Goal: Information Seeking & Learning: Learn about a topic

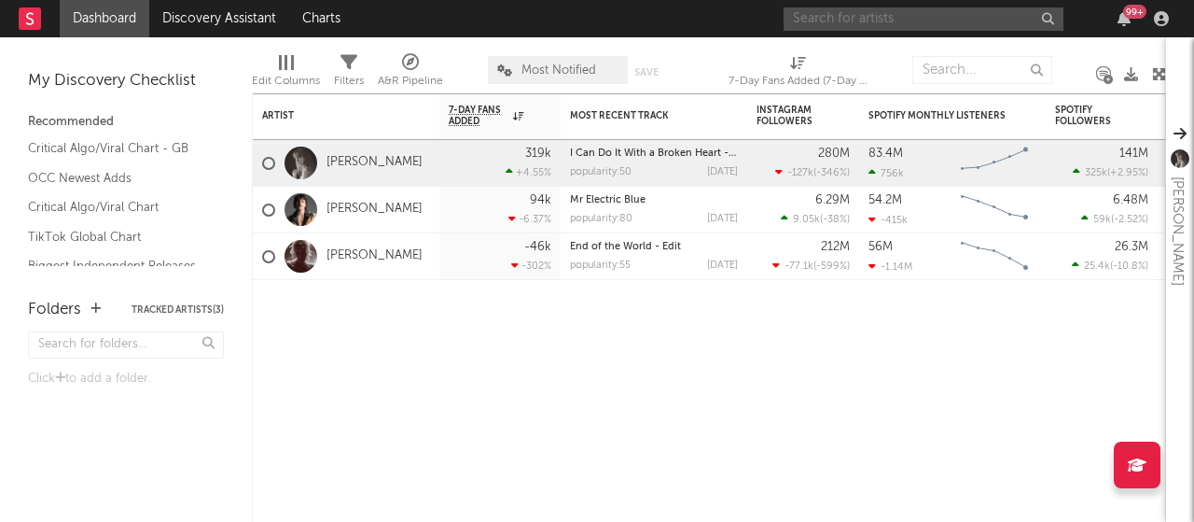
click at [932, 10] on input "text" at bounding box center [924, 18] width 280 height 23
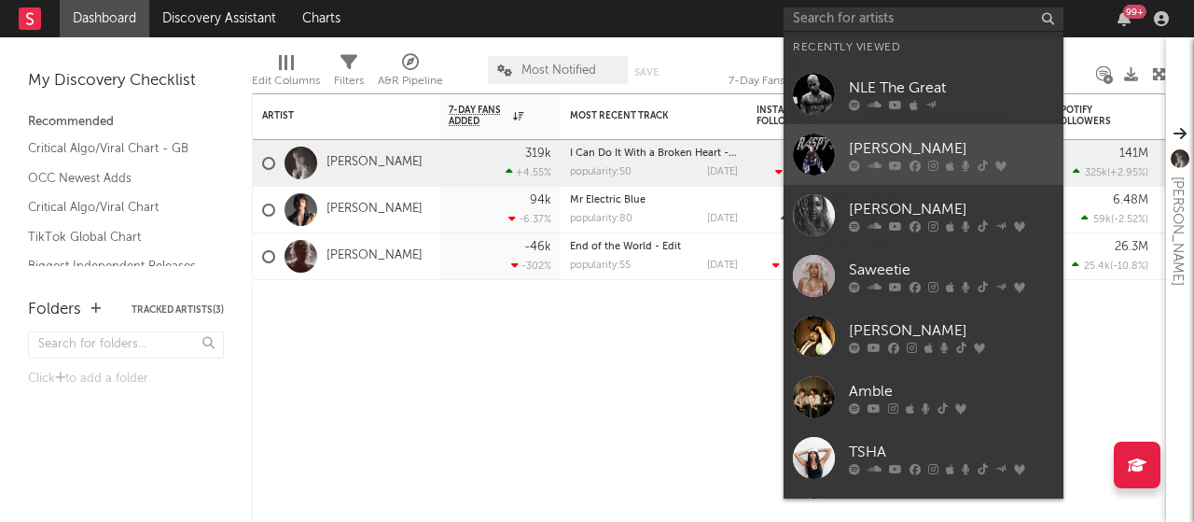
click at [978, 169] on icon at bounding box center [983, 165] width 10 height 11
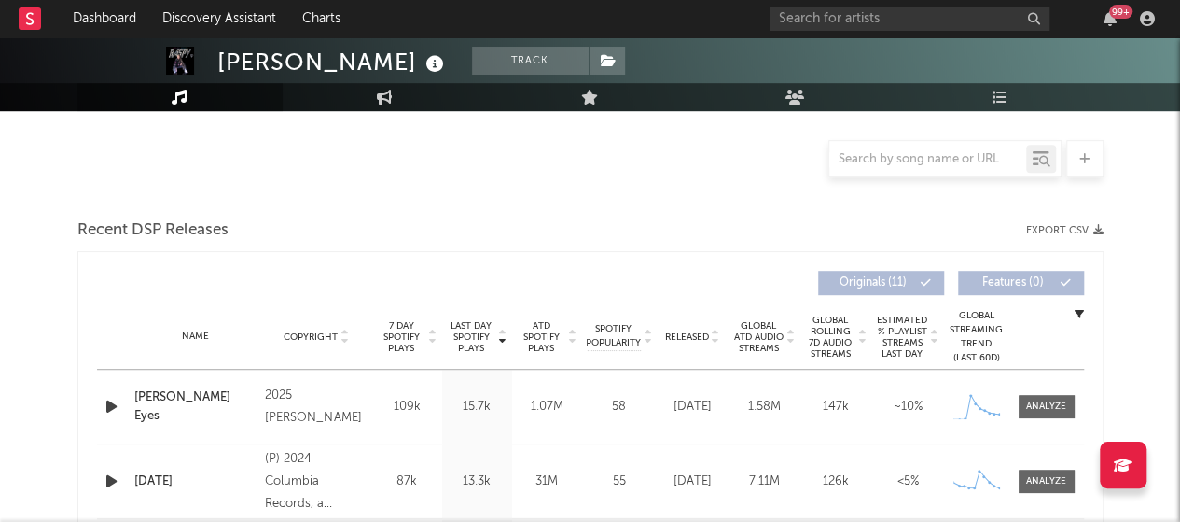
select select "6m"
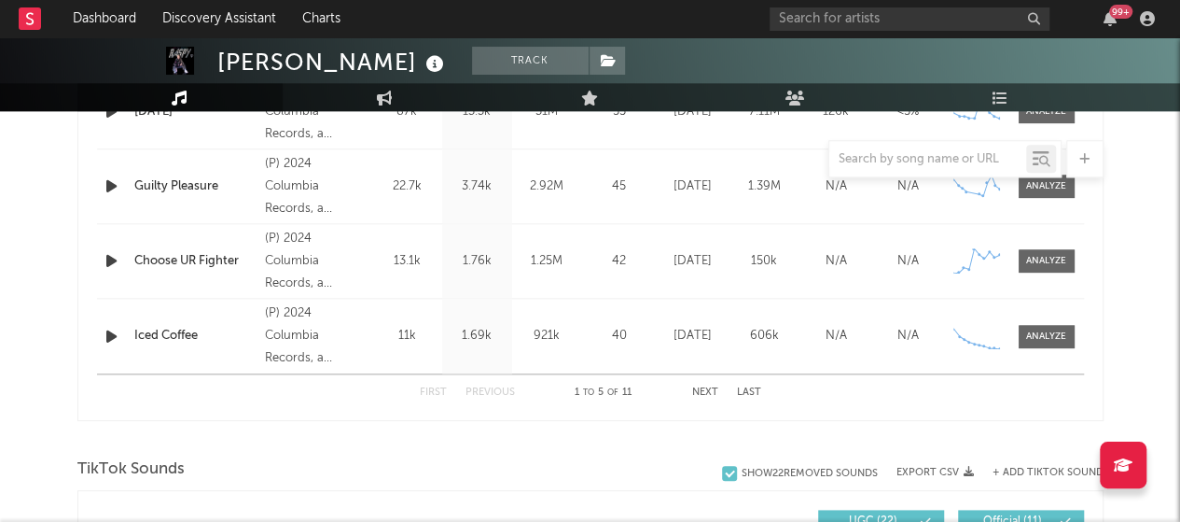
scroll to position [933, 0]
click at [711, 389] on button "Next" at bounding box center [705, 391] width 26 height 10
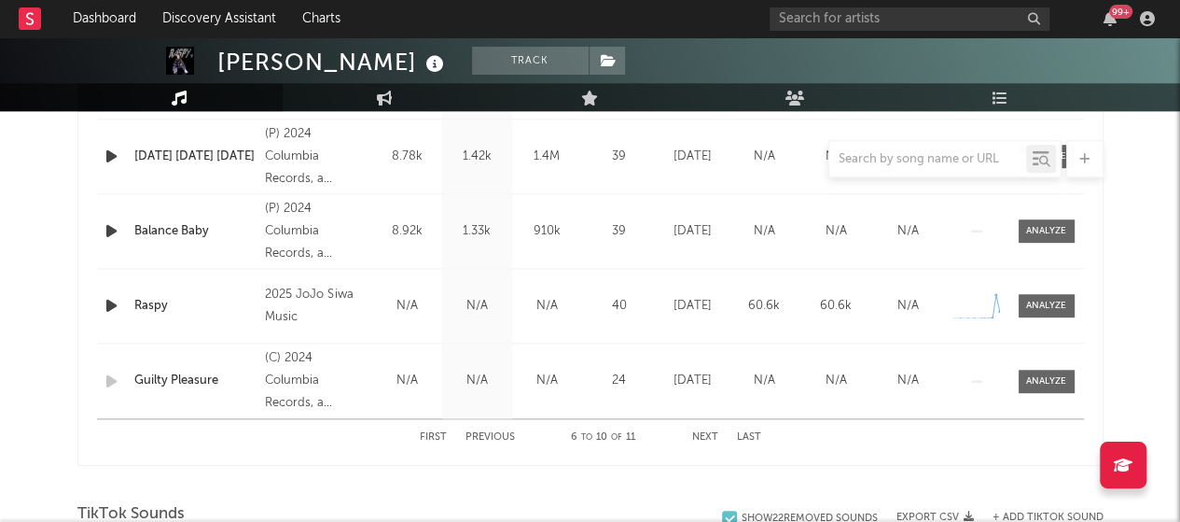
scroll to position [888, 0]
click at [1046, 305] on div at bounding box center [1046, 305] width 40 height 14
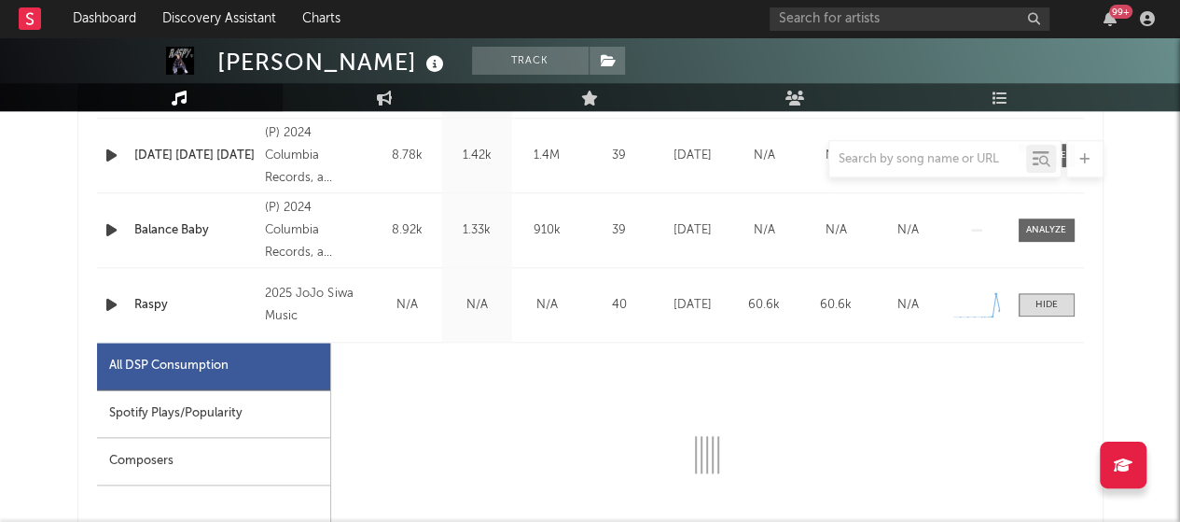
select select "1w"
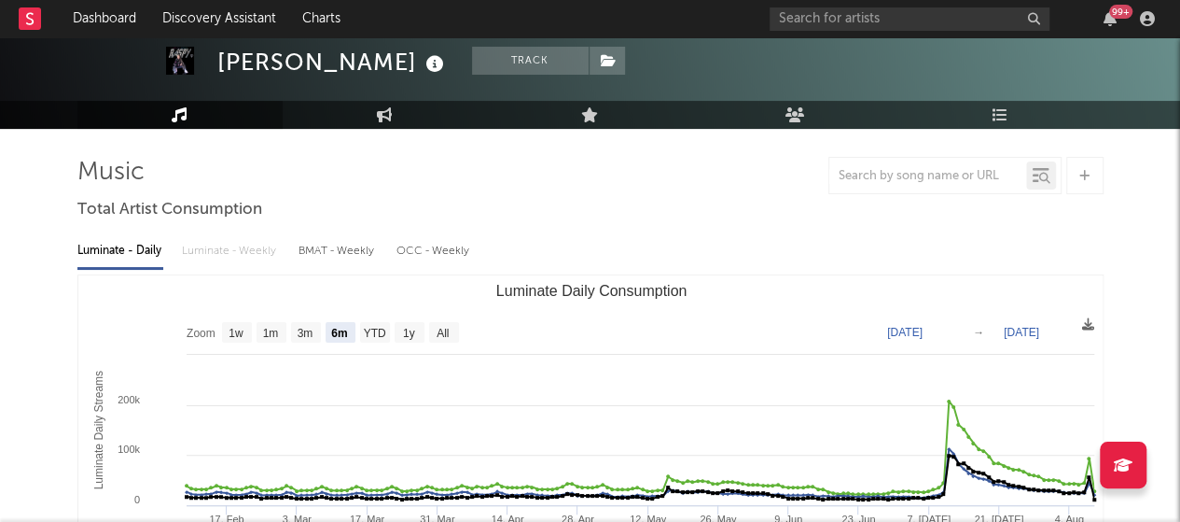
scroll to position [0, 0]
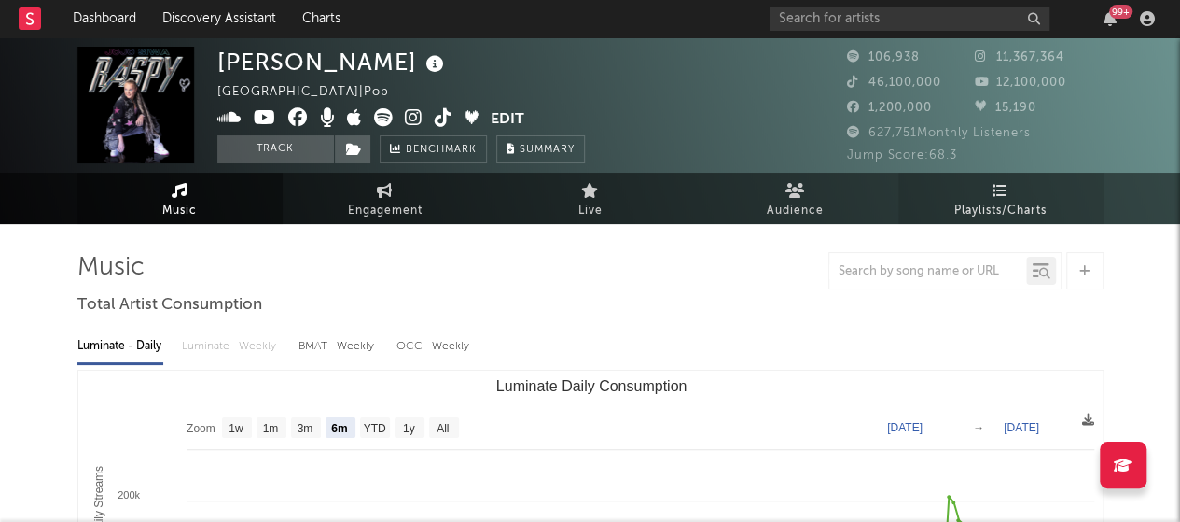
click at [999, 212] on span "Playlists/Charts" at bounding box center [1000, 211] width 92 height 22
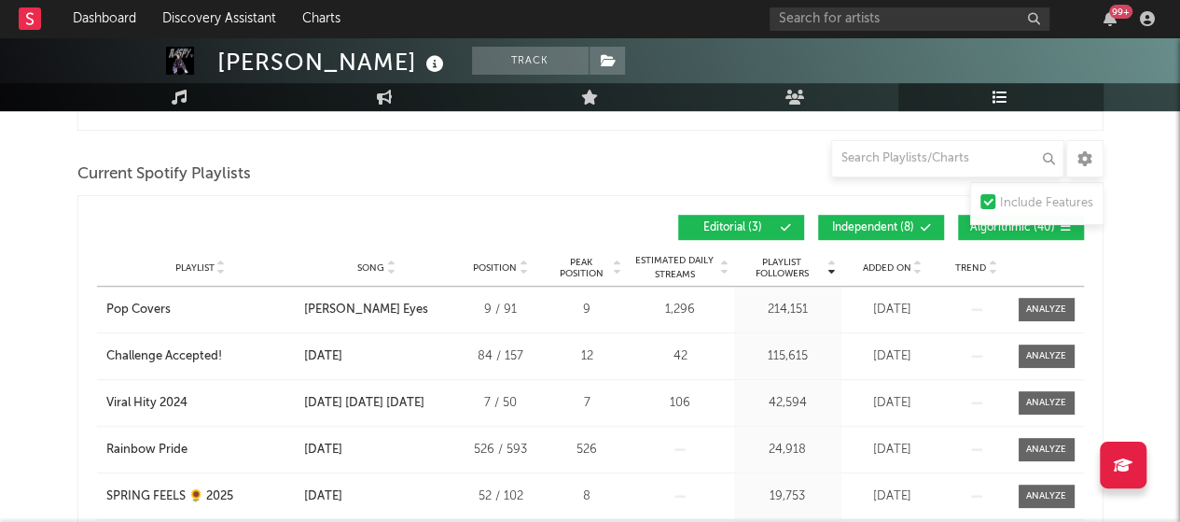
scroll to position [479, 0]
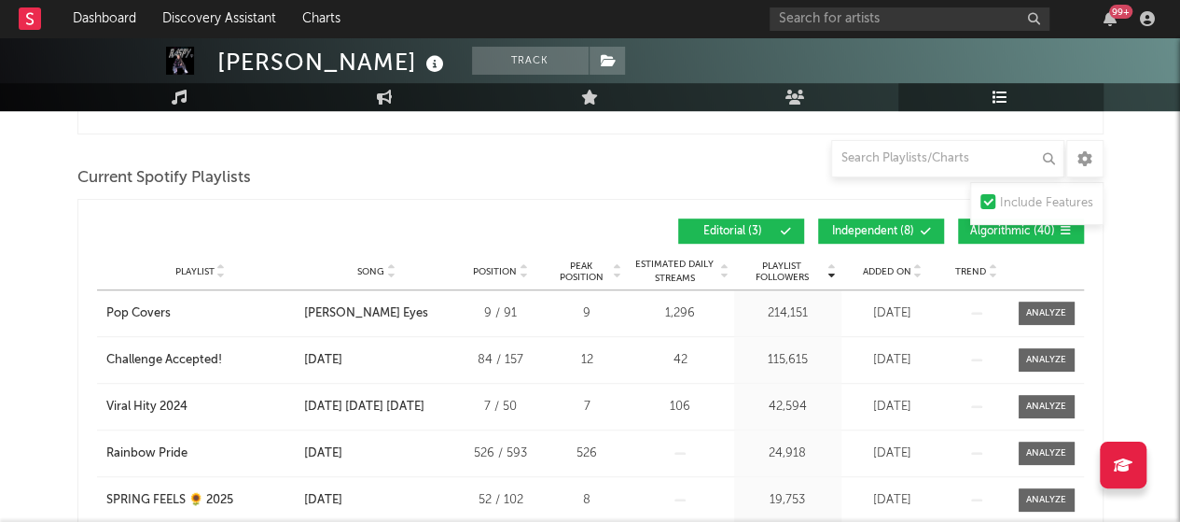
click at [925, 271] on div "Added On" at bounding box center [892, 271] width 93 height 14
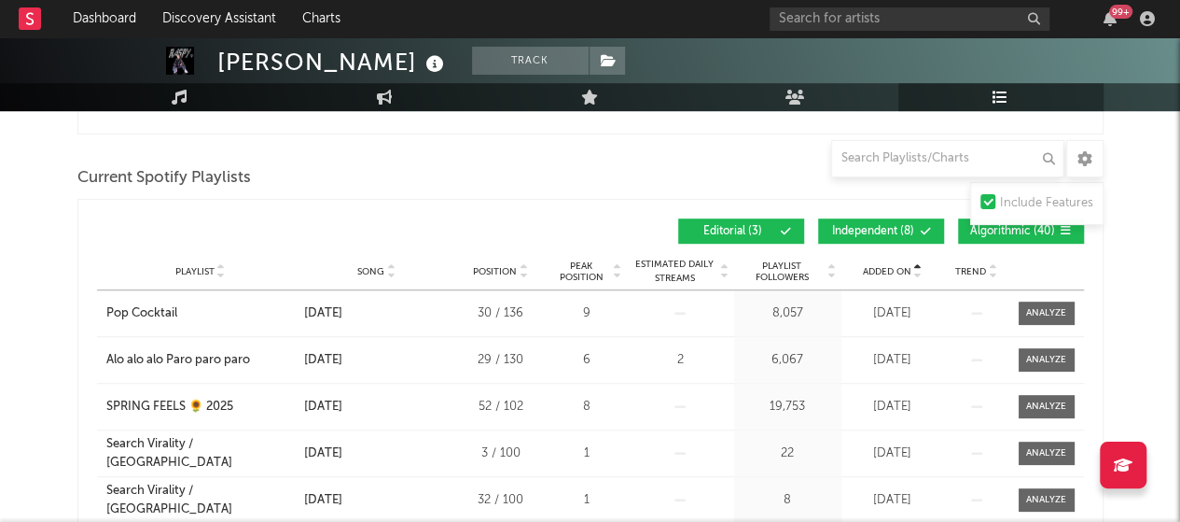
click at [925, 271] on div "Added On" at bounding box center [892, 271] width 93 height 14
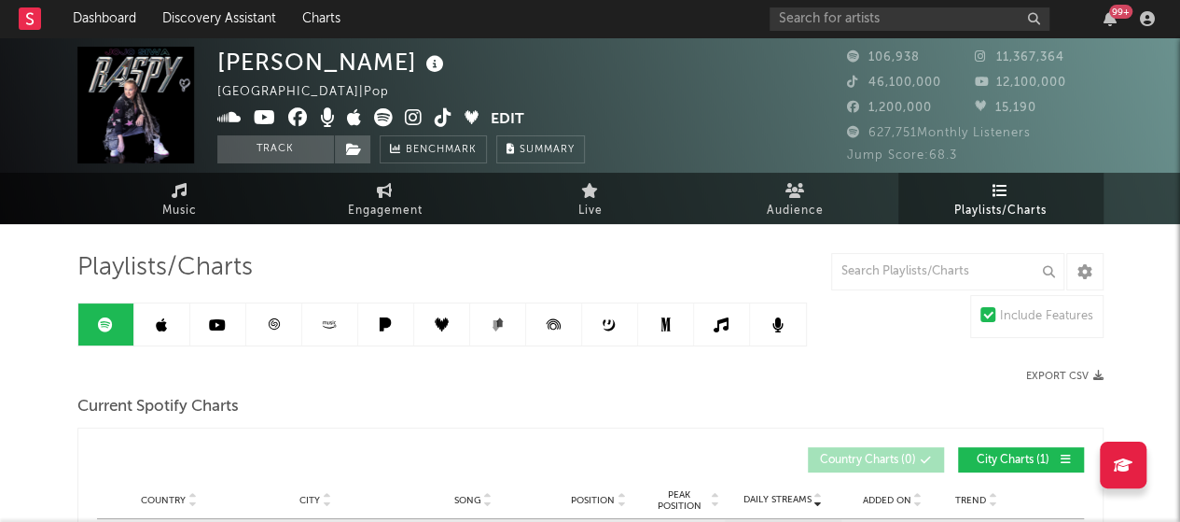
scroll to position [1, 0]
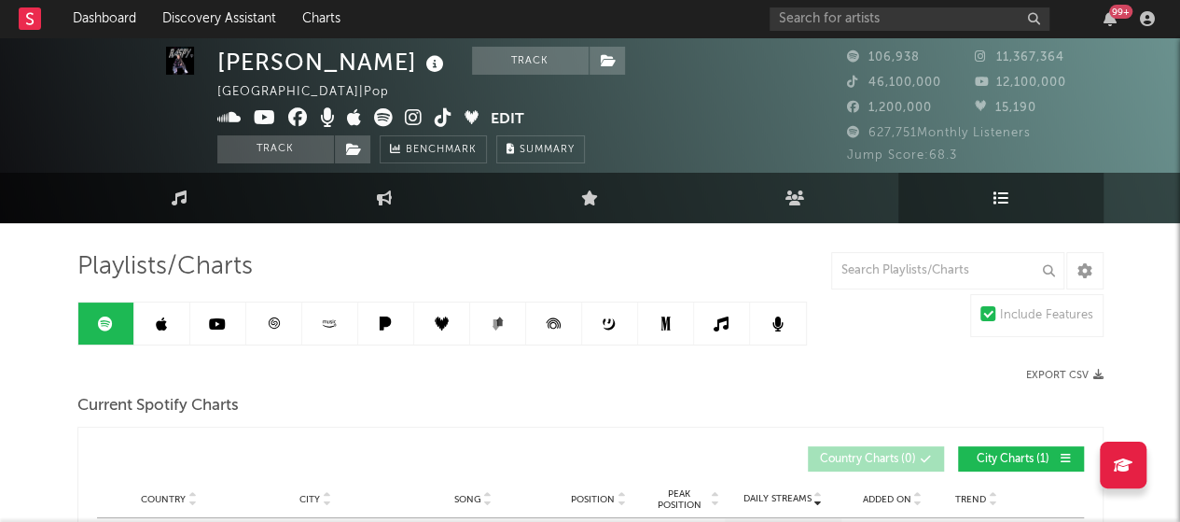
click at [177, 330] on link at bounding box center [162, 323] width 56 height 42
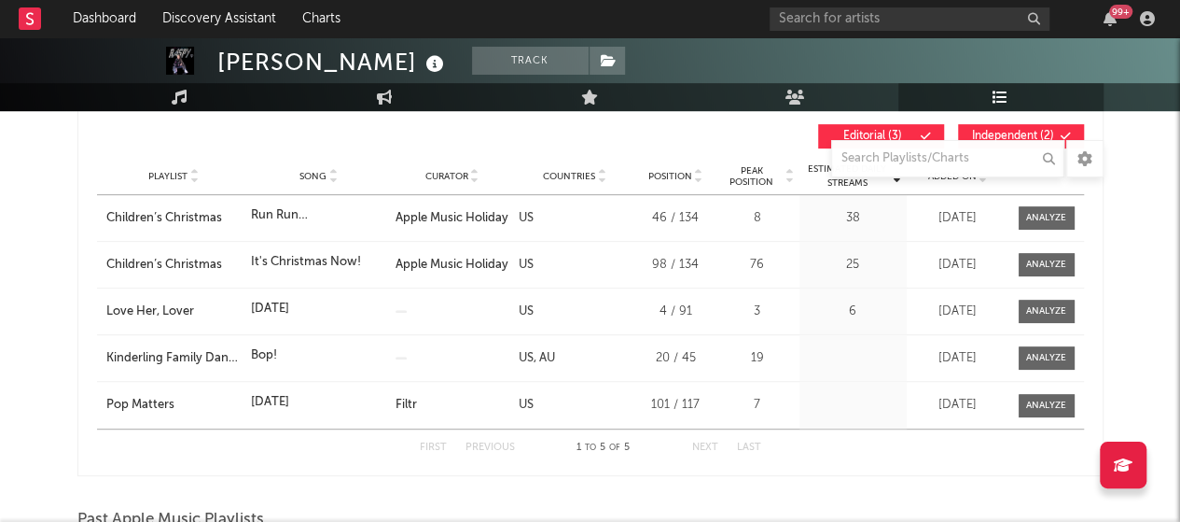
scroll to position [318, 0]
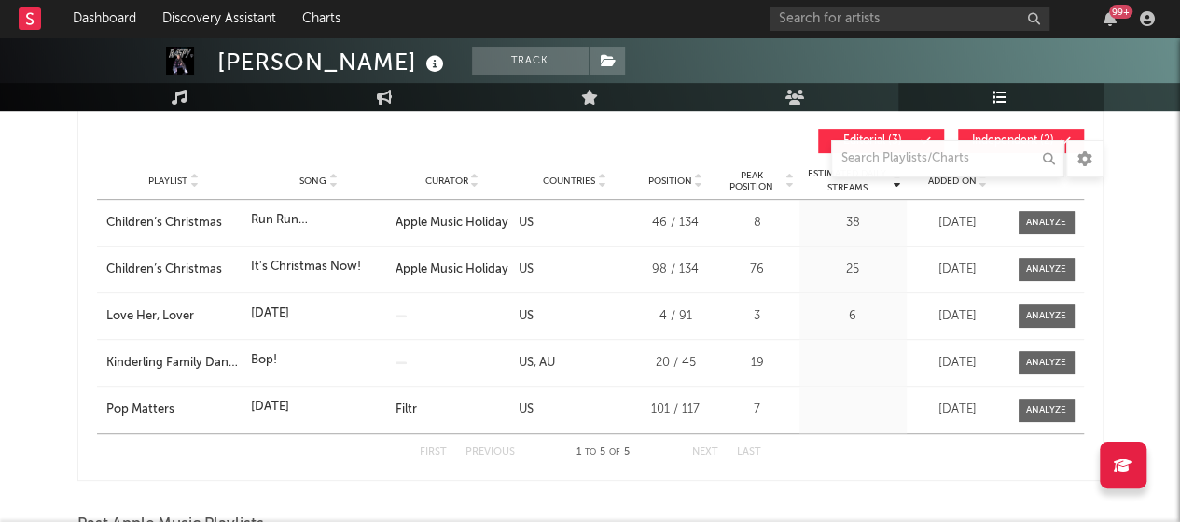
click at [983, 188] on div "Playlist Song Curator Genre Countries Country Chart Type Position Peak Position…" at bounding box center [590, 180] width 987 height 37
click at [983, 183] on icon at bounding box center [983, 184] width 9 height 7
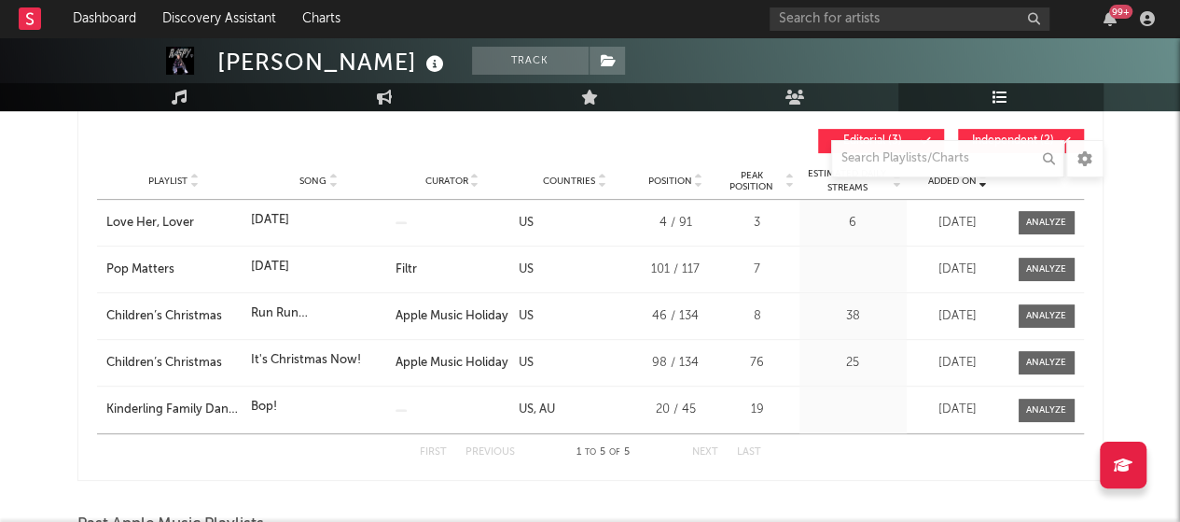
click at [983, 183] on icon at bounding box center [983, 184] width 9 height 7
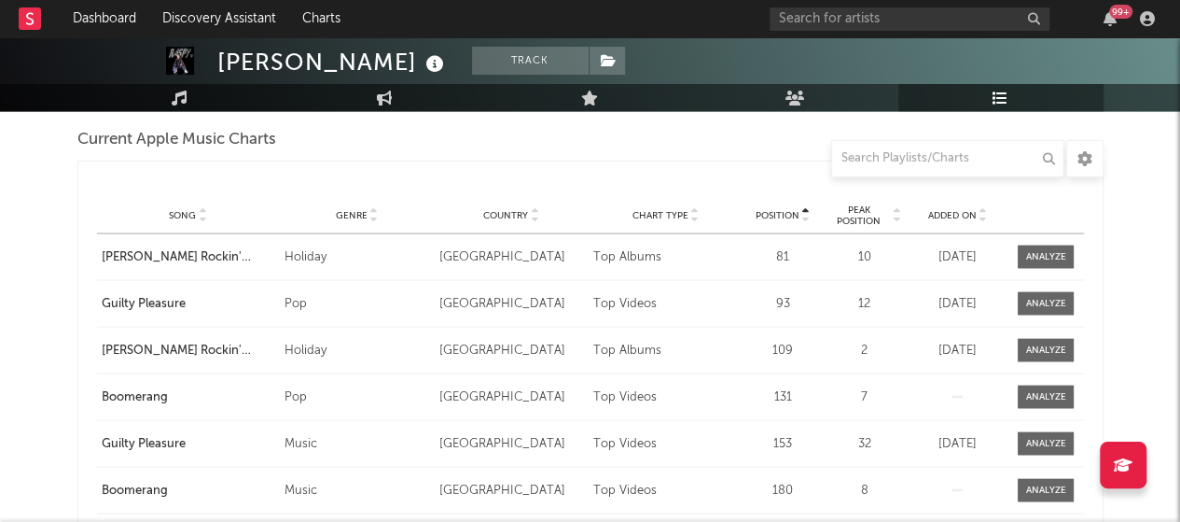
scroll to position [1697, 0]
click at [987, 217] on icon at bounding box center [982, 217] width 9 height 7
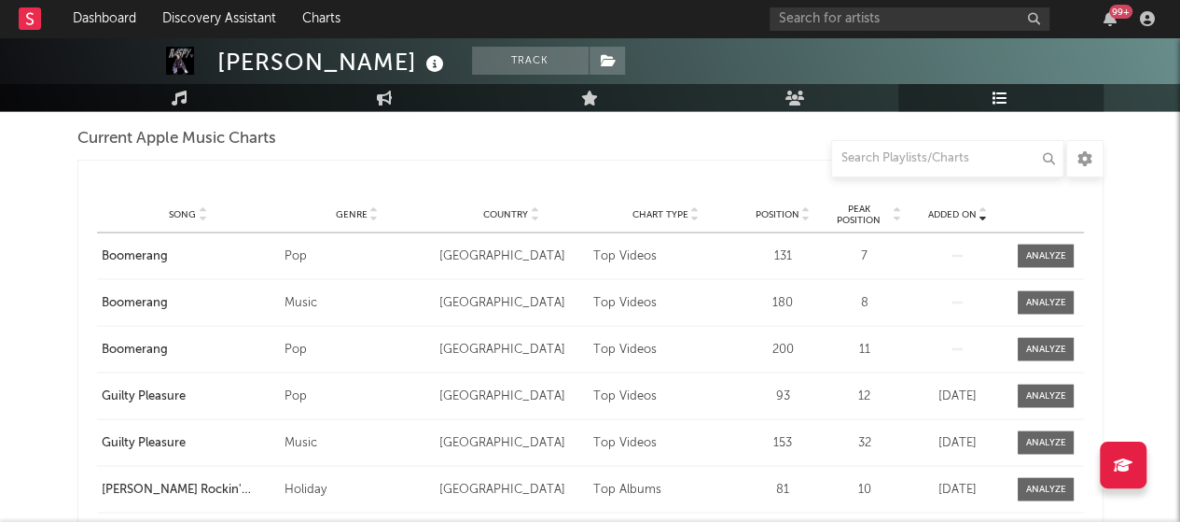
click at [987, 217] on icon at bounding box center [982, 217] width 9 height 7
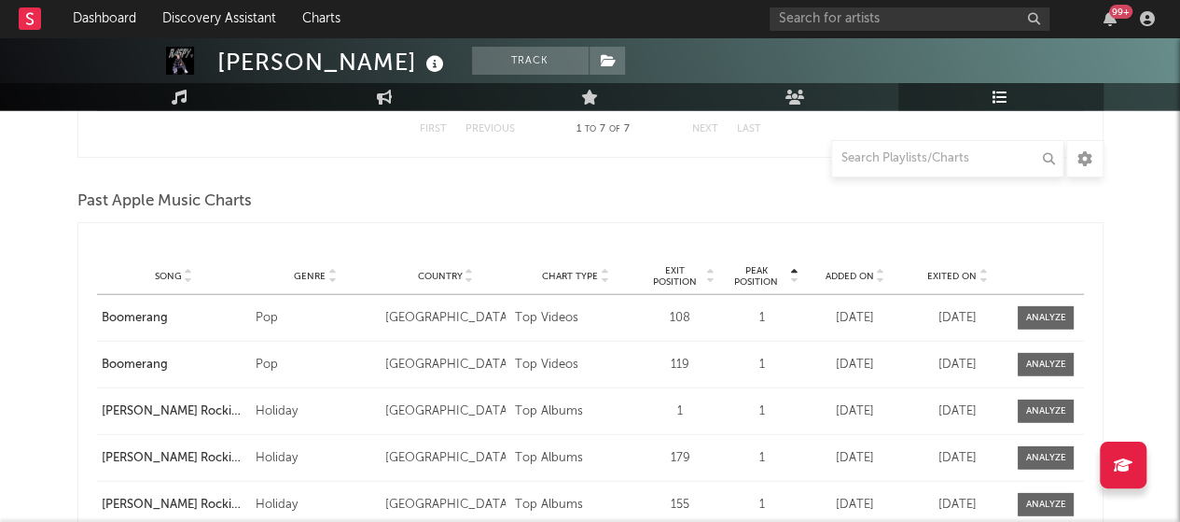
scroll to position [2145, 0]
click at [982, 280] on icon at bounding box center [983, 280] width 9 height 7
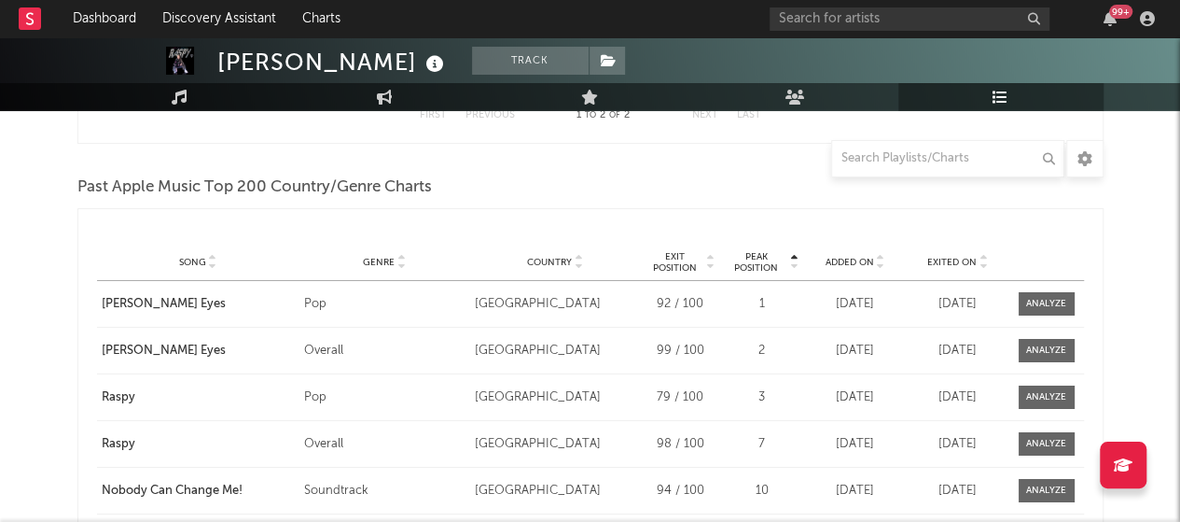
scroll to position [3093, 0]
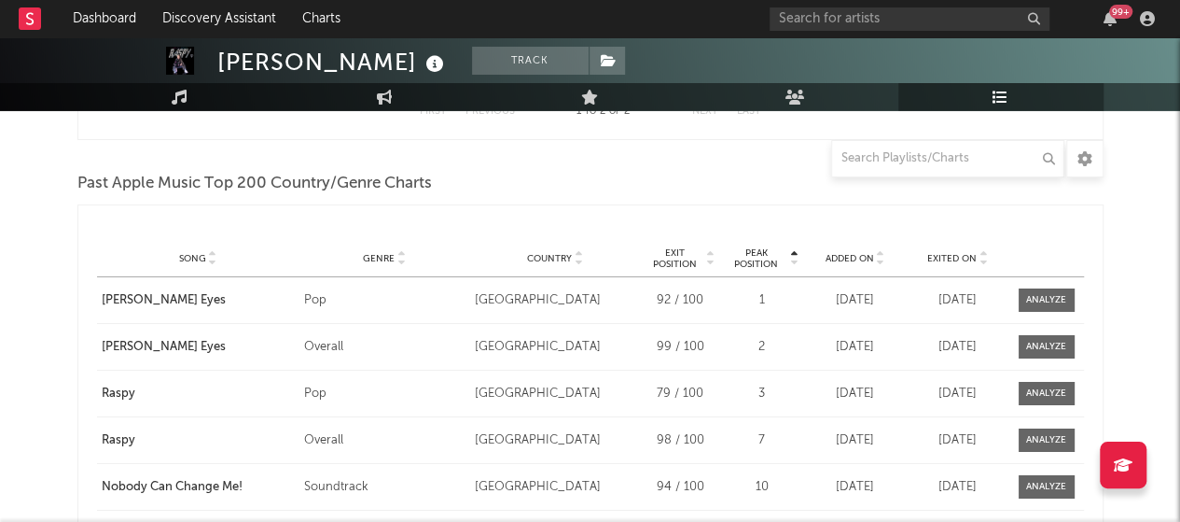
click at [884, 258] on icon at bounding box center [880, 261] width 9 height 7
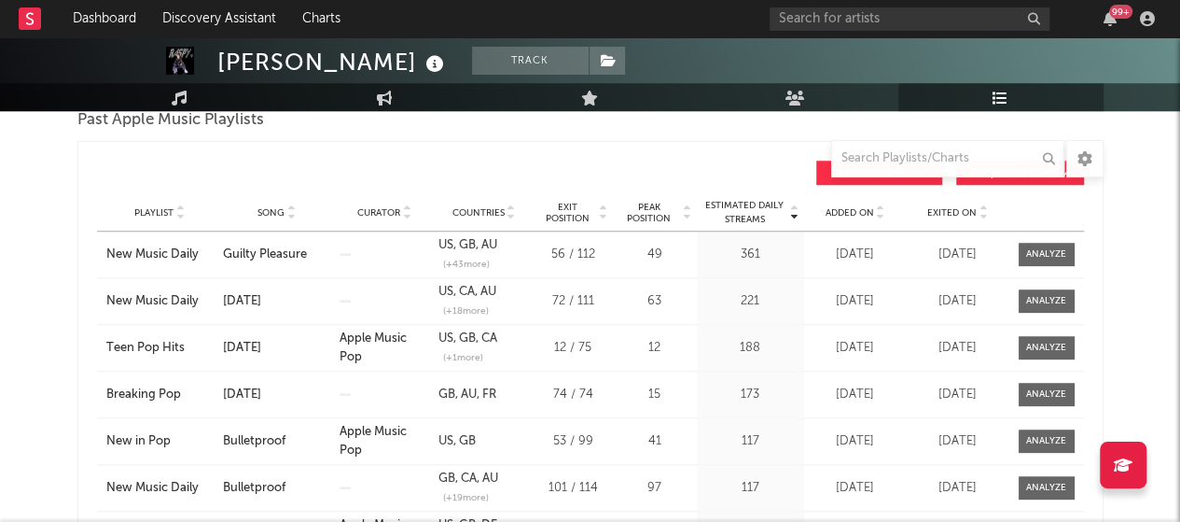
scroll to position [0, 0]
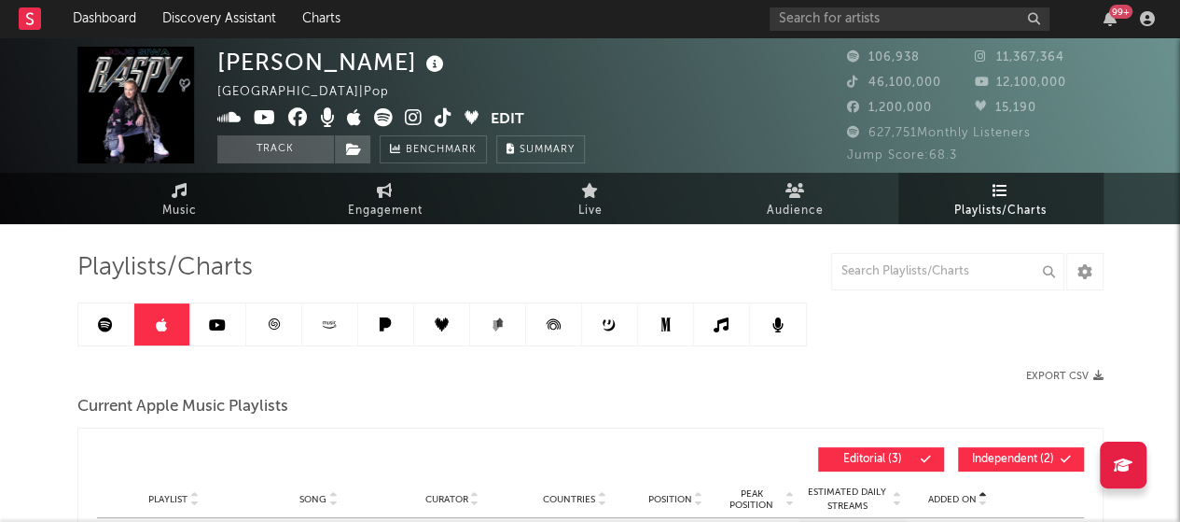
click at [704, 331] on link at bounding box center [722, 324] width 56 height 42
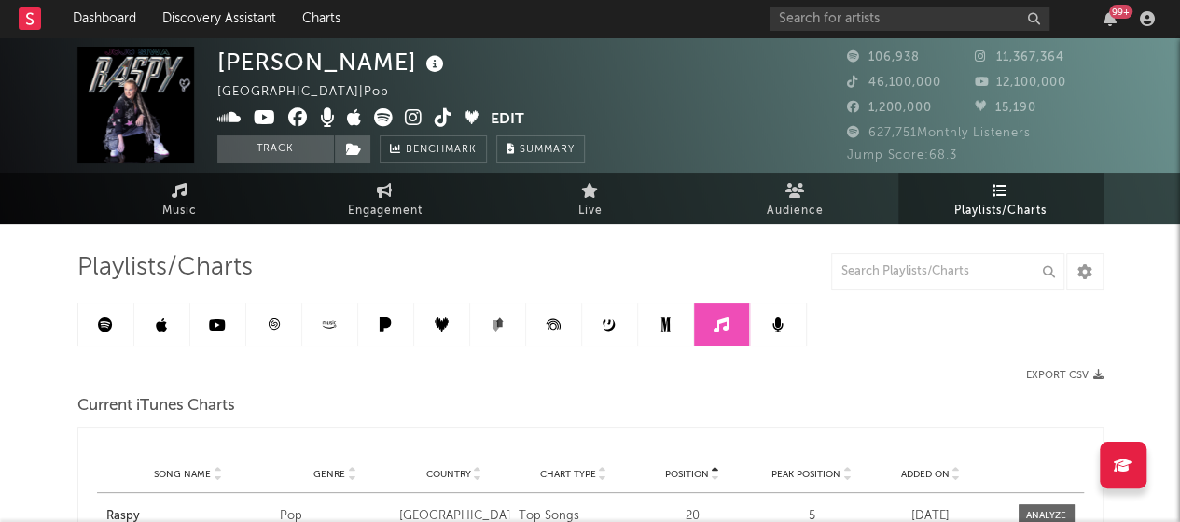
click at [646, 329] on link at bounding box center [666, 324] width 56 height 42
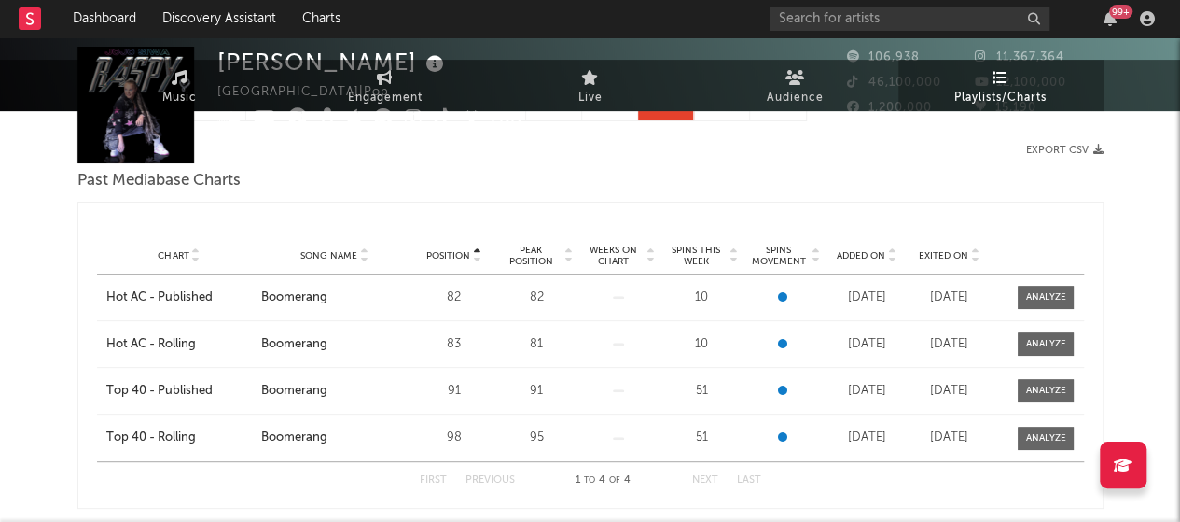
scroll to position [239, 0]
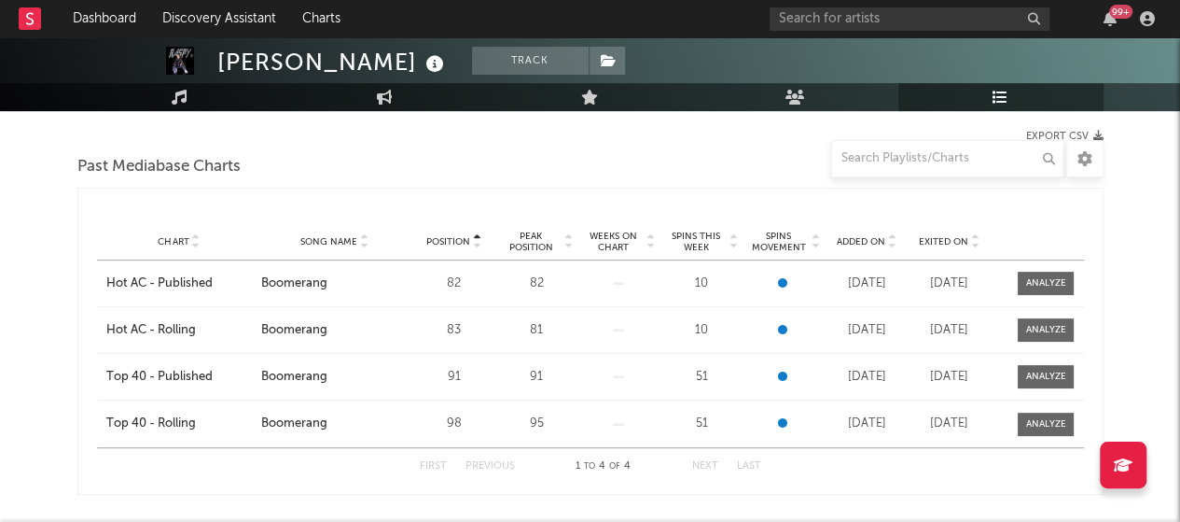
click at [893, 245] on icon at bounding box center [891, 245] width 9 height 7
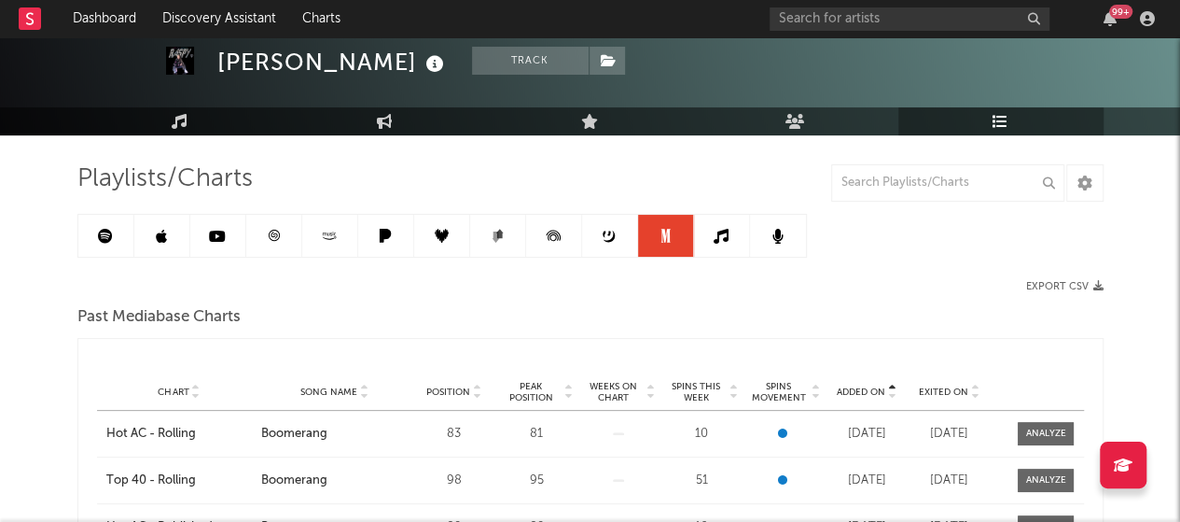
scroll to position [88, 0]
